Goal: Task Accomplishment & Management: Manage account settings

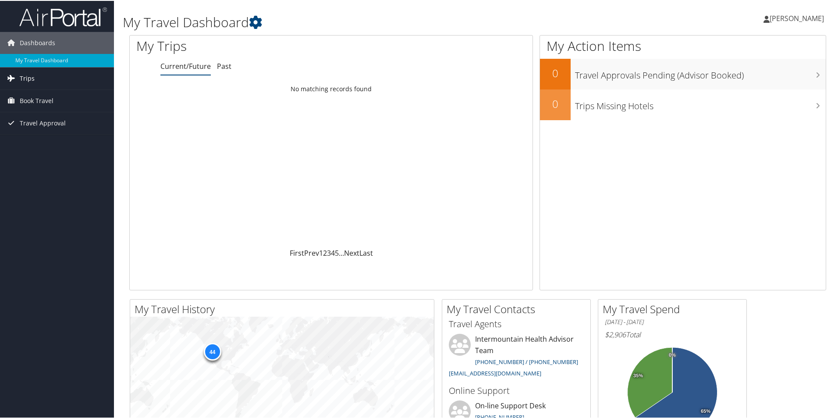
click at [33, 82] on span "Trips" at bounding box center [27, 78] width 15 height 22
click at [64, 97] on link "Current/Future Trips" at bounding box center [57, 95] width 114 height 13
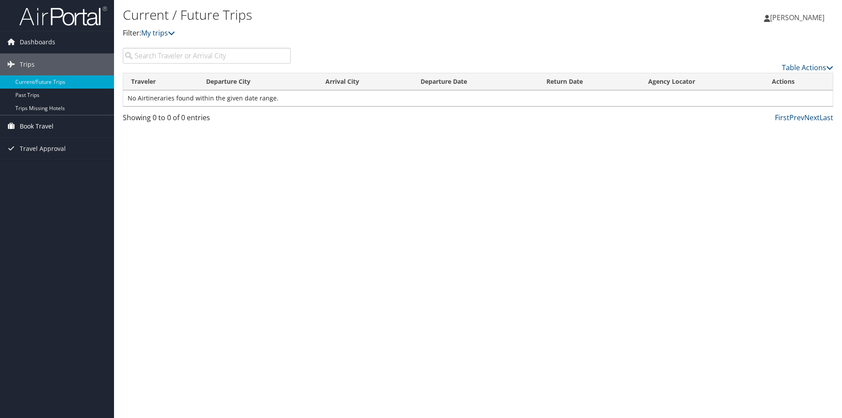
click at [39, 128] on span "Book Travel" at bounding box center [37, 126] width 34 height 22
click at [58, 174] on link "Book/Manage Online Trips" at bounding box center [57, 169] width 114 height 13
